Goal: Task Accomplishment & Management: Manage account settings

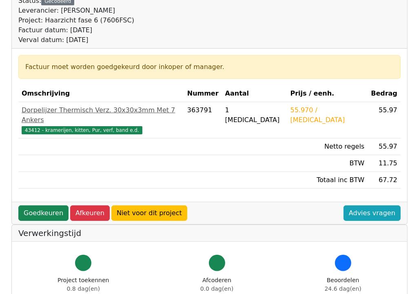
scroll to position [93, 0]
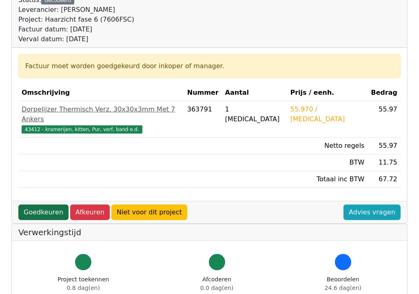
click at [49, 204] on link "Goedkeuren" at bounding box center [43, 211] width 50 height 15
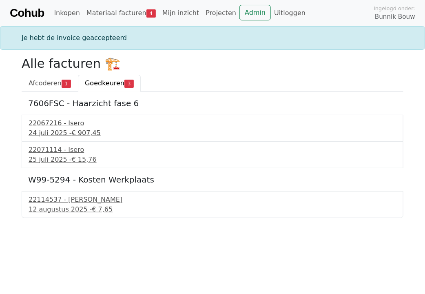
click at [65, 137] on div "24 juli 2025 - € 907,45" at bounding box center [213, 133] width 368 height 10
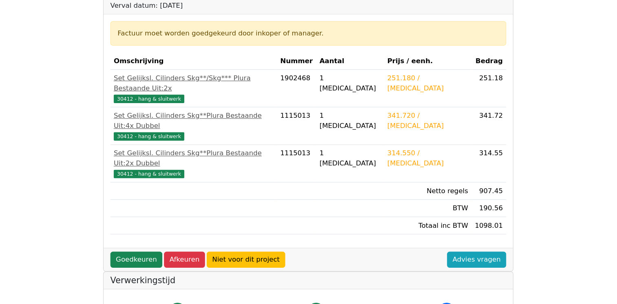
scroll to position [131, 0]
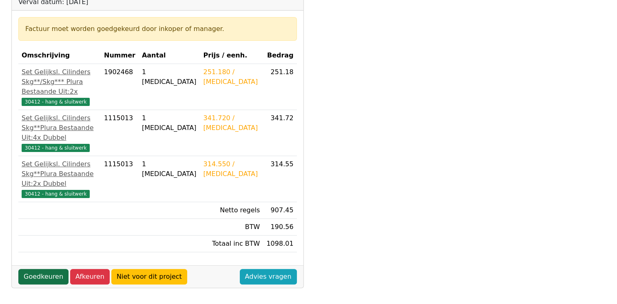
click at [49, 269] on link "Goedkeuren" at bounding box center [43, 276] width 50 height 15
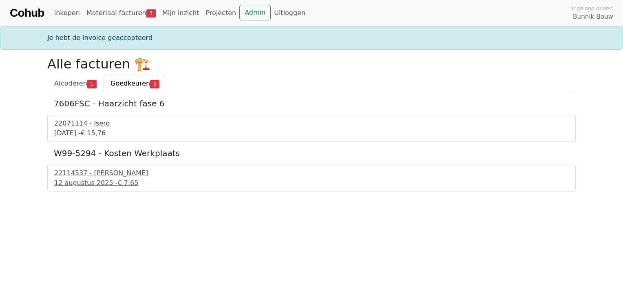
click at [70, 131] on div "25 juli 2025 - € 15,76" at bounding box center [311, 133] width 515 height 10
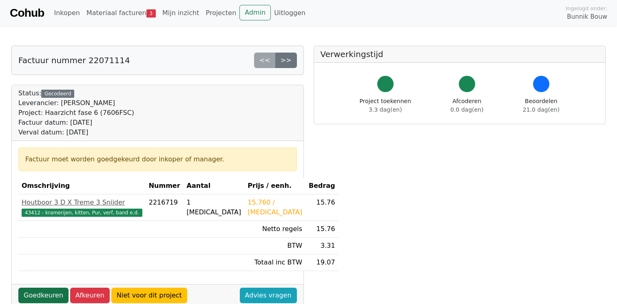
click at [39, 297] on link "Goedkeuren" at bounding box center [43, 295] width 50 height 15
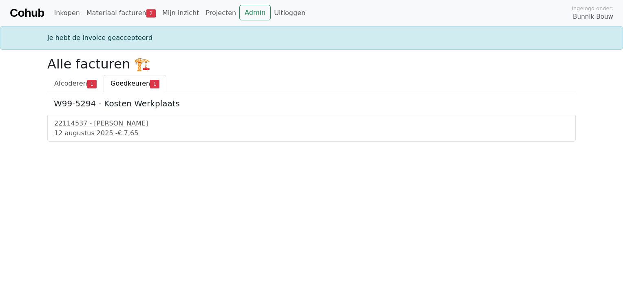
click at [124, 85] on span "Goedkeuren" at bounding box center [131, 84] width 40 height 8
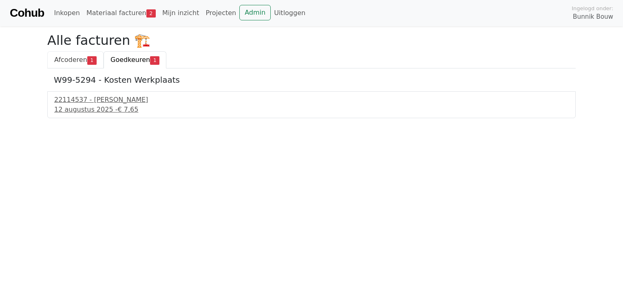
click at [75, 58] on span "Afcoderen" at bounding box center [70, 60] width 33 height 8
click at [82, 111] on div "7 augustus 2025 - € 671,26" at bounding box center [311, 110] width 515 height 10
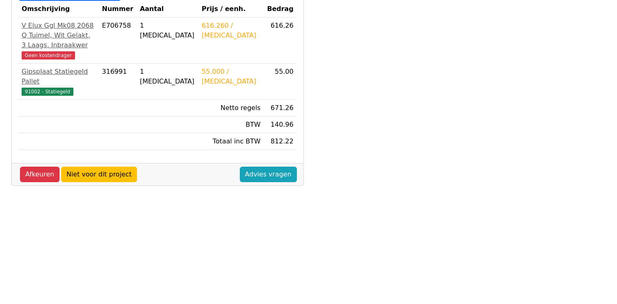
scroll to position [205, 0]
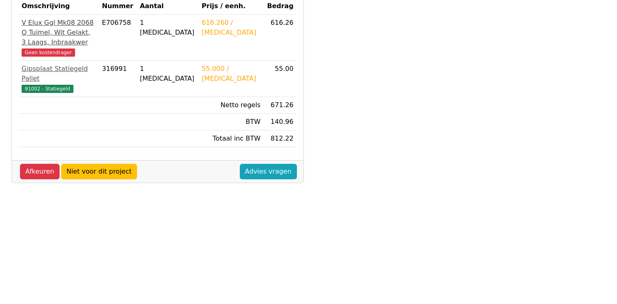
click at [49, 49] on span "Geen kostendrager" at bounding box center [48, 53] width 53 height 8
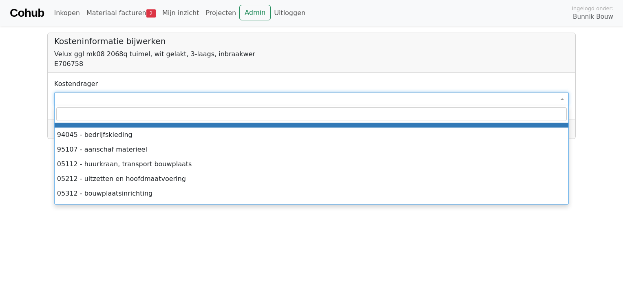
click at [188, 102] on span at bounding box center [311, 99] width 515 height 14
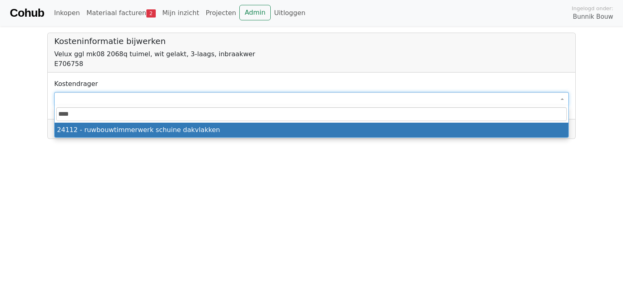
type input "*****"
select select "****"
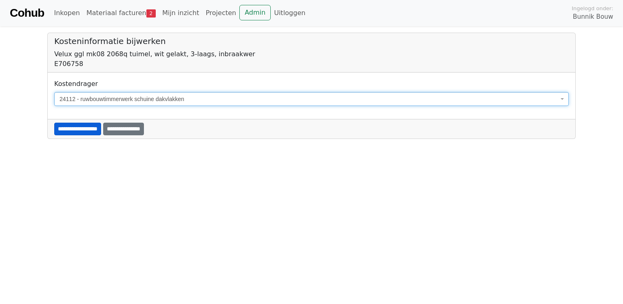
click at [84, 127] on input "**********" at bounding box center [77, 129] width 47 height 13
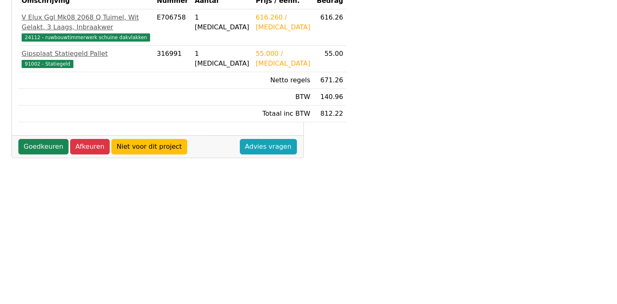
scroll to position [226, 0]
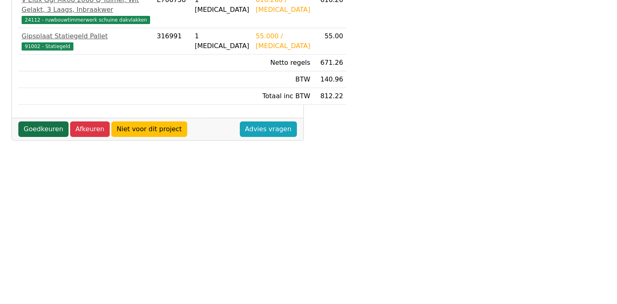
click at [49, 137] on link "Goedkeuren" at bounding box center [43, 129] width 50 height 15
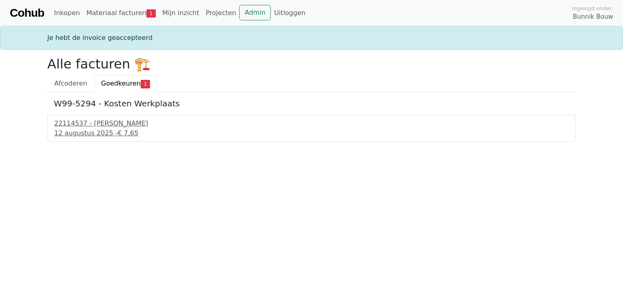
click at [117, 84] on span "Goedkeuren" at bounding box center [121, 84] width 40 height 8
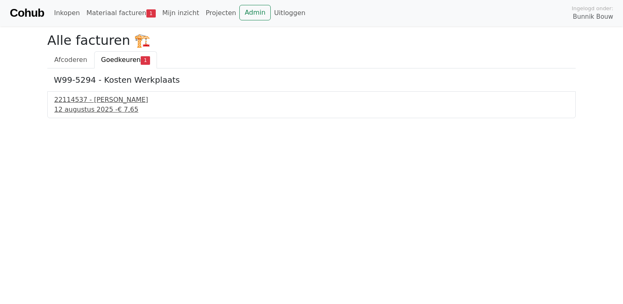
click at [80, 106] on div "12 augustus 2025 - € 7,65" at bounding box center [311, 110] width 515 height 10
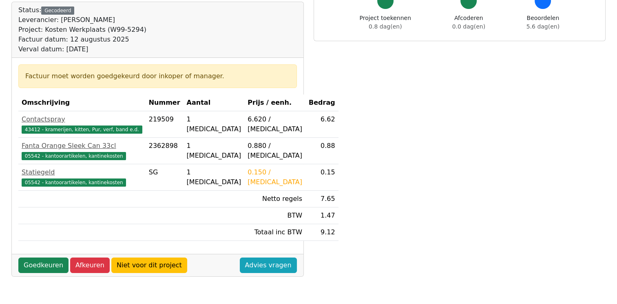
scroll to position [90, 0]
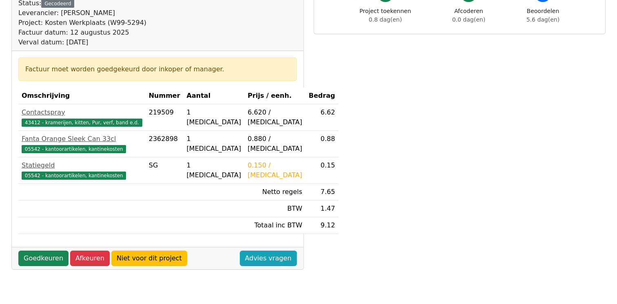
click at [616, 117] on body "Cohub Inkopen Materiaal facturen 1 Mijn inzicht Projecten Admin Uitloggen Ingel…" at bounding box center [308, 203] width 617 height 586
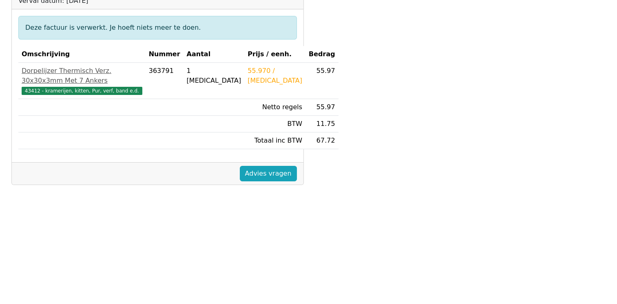
scroll to position [127, 0]
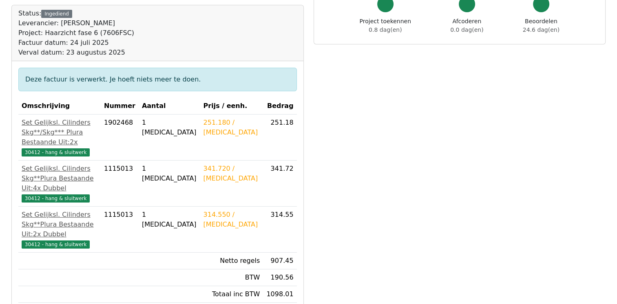
scroll to position [80, 0]
